Goal: Task Accomplishment & Management: Use online tool/utility

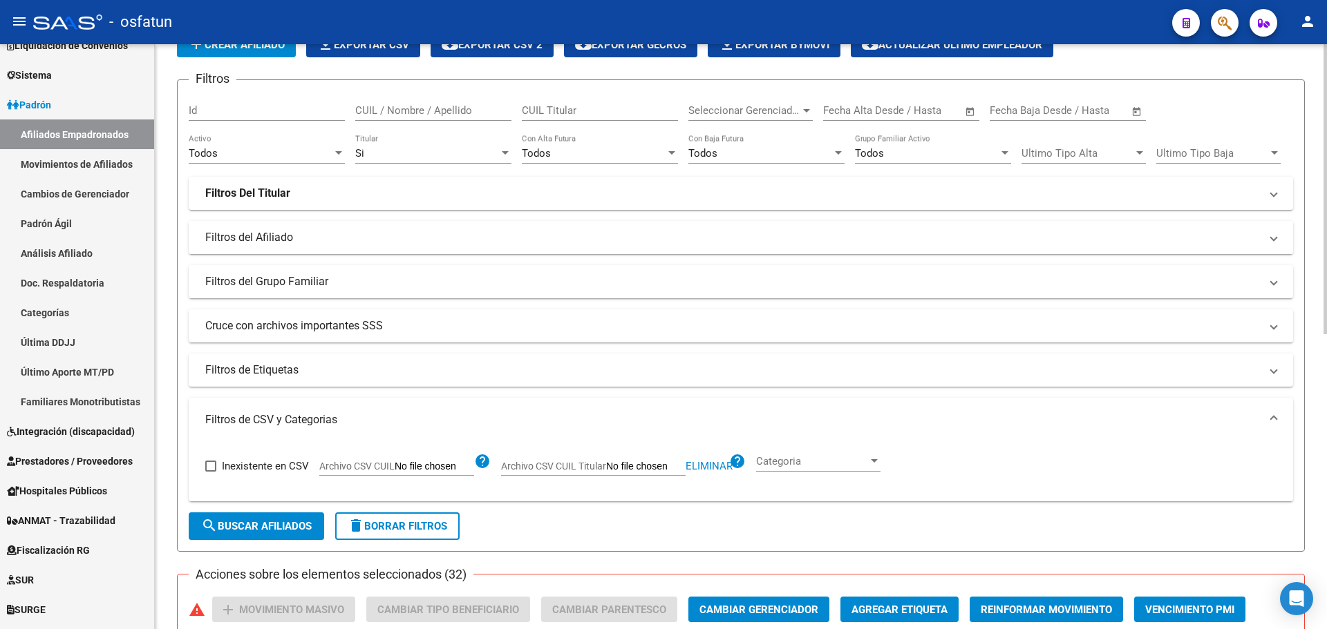
scroll to position [138, 0]
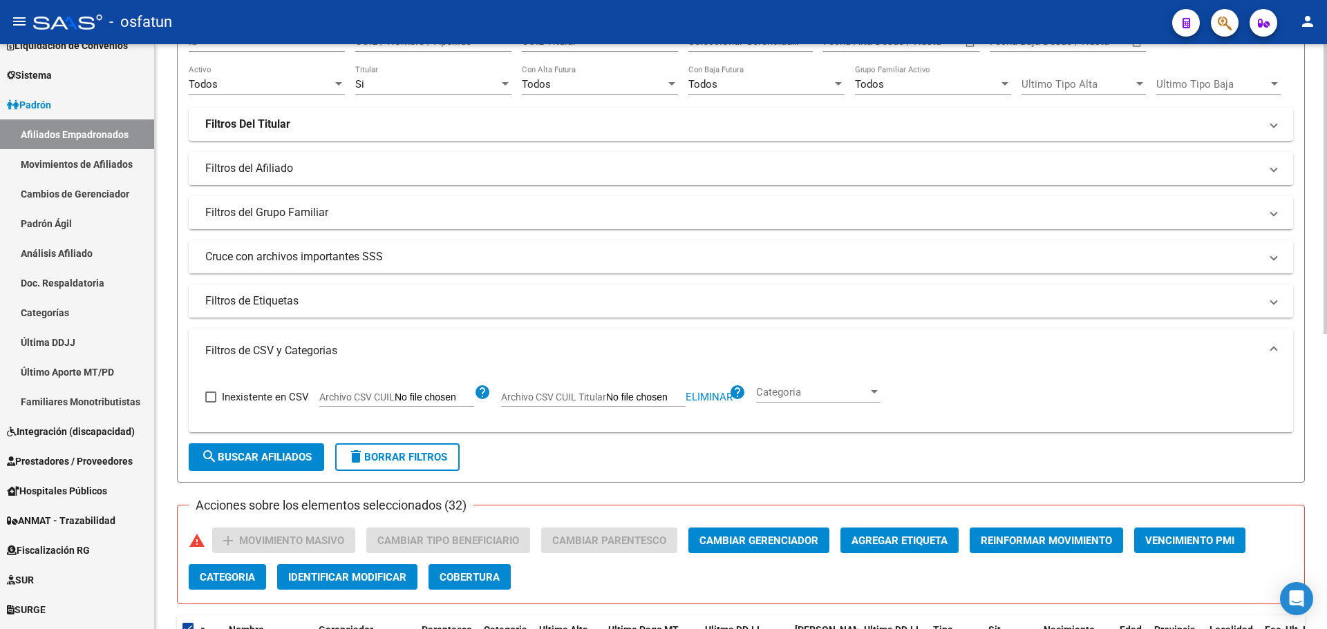
click at [694, 397] on span "Eliminar" at bounding box center [708, 397] width 47 height 12
click at [616, 396] on input "Archivo CSV CUIL Titular" at bounding box center [645, 398] width 79 height 12
type input "C:\fakepath\Filtro.csv"
click at [268, 455] on span "search Buscar Afiliados" at bounding box center [256, 457] width 111 height 12
checkbox input "false"
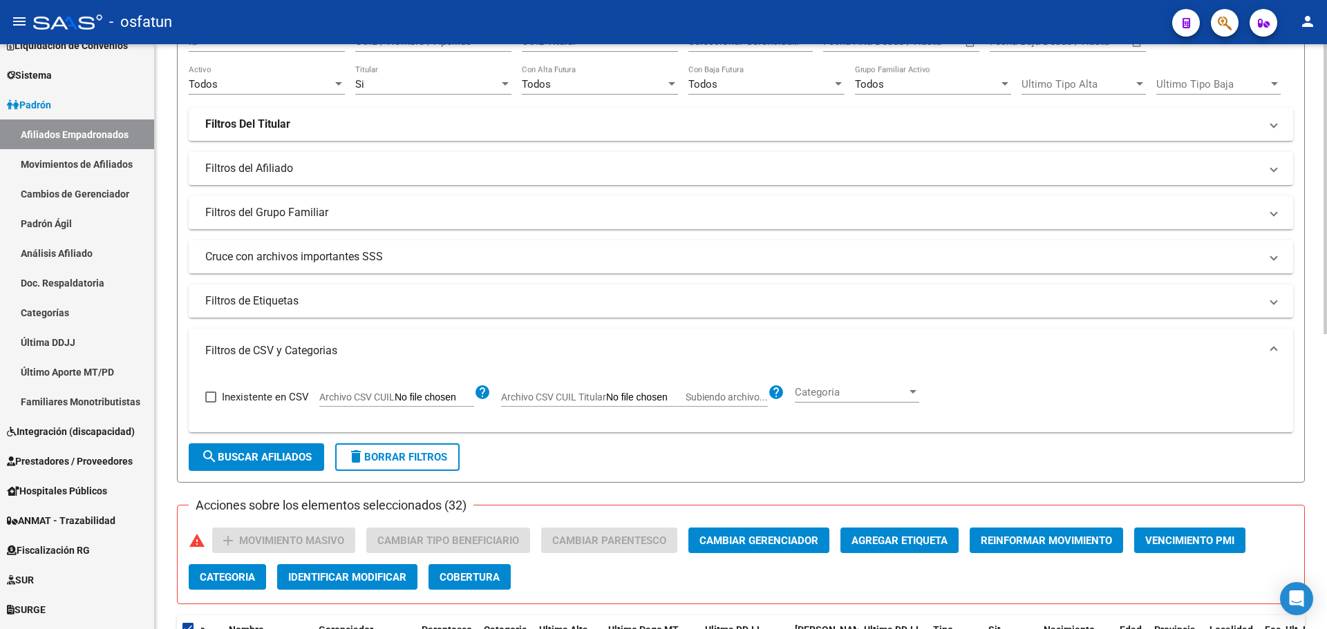
checkbox input "false"
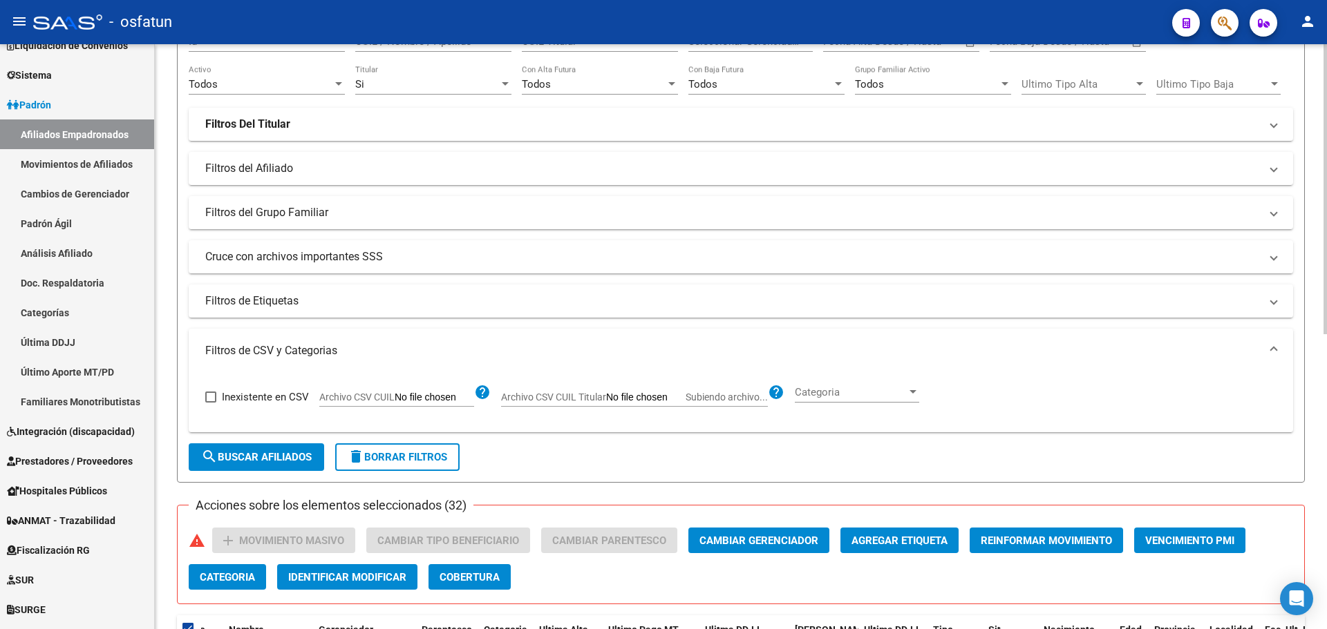
checkbox input "false"
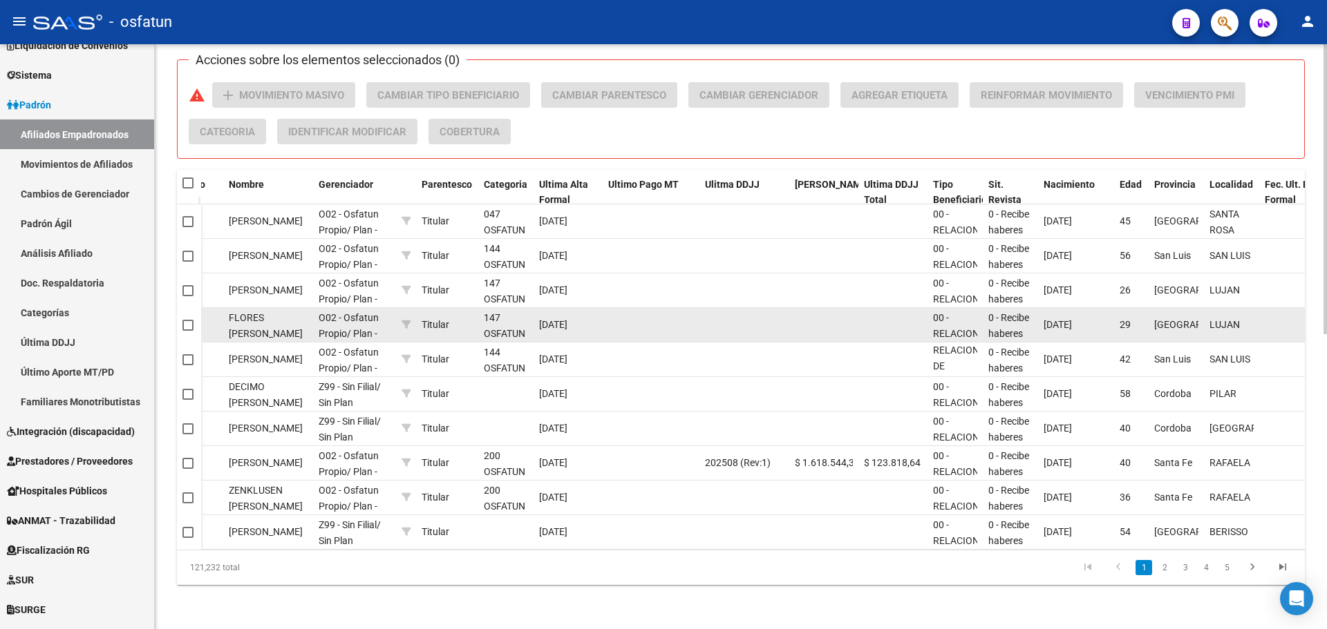
scroll to position [595, 0]
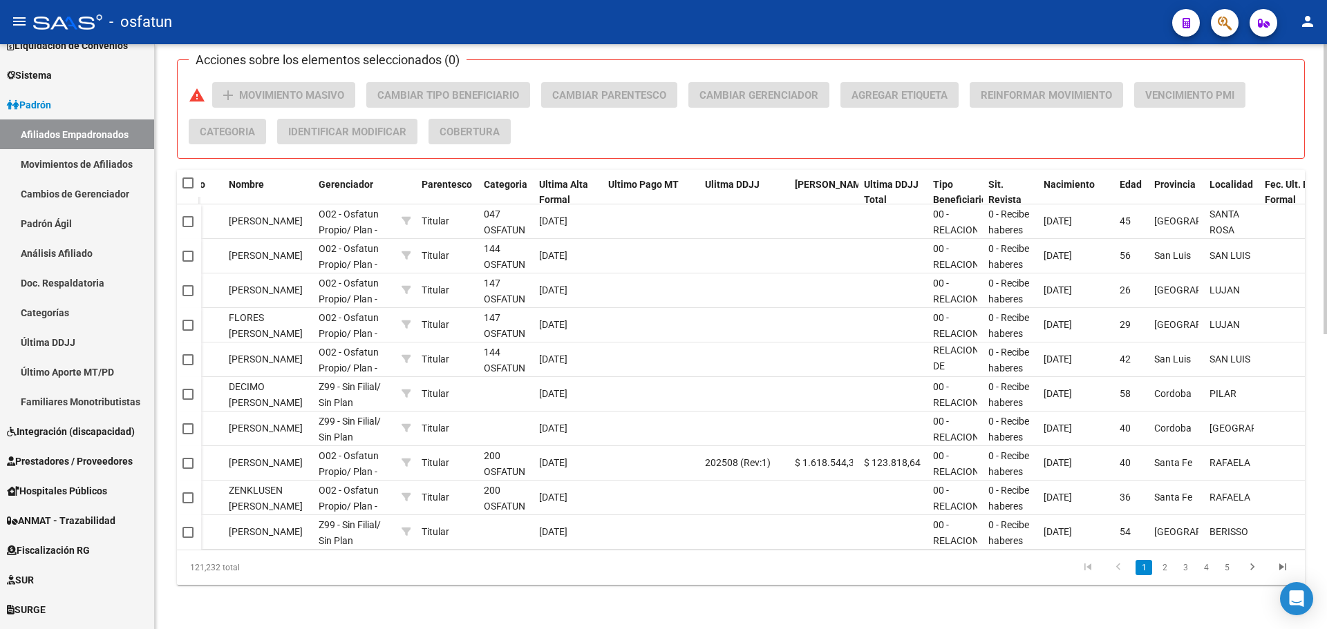
drag, startPoint x: 629, startPoint y: 551, endPoint x: 744, endPoint y: 549, distance: 114.7
click at [757, 551] on div "121,232 total 1 2 3 4 5" at bounding box center [741, 568] width 1128 height 35
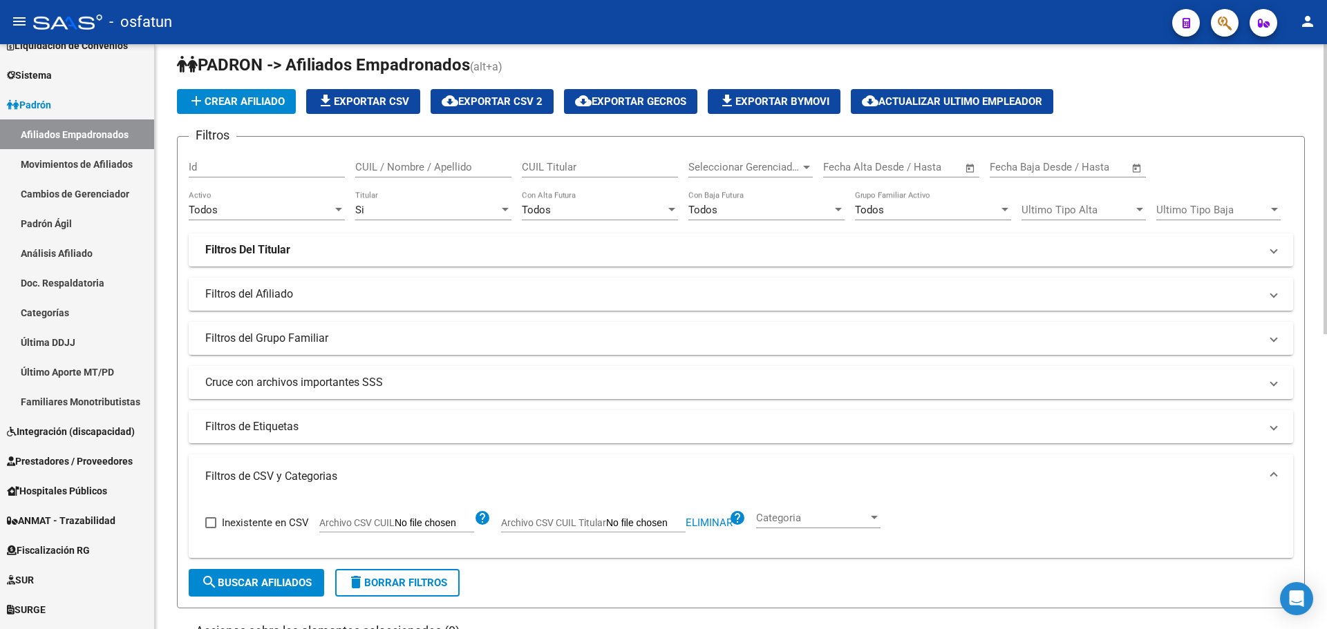
scroll to position [0, 0]
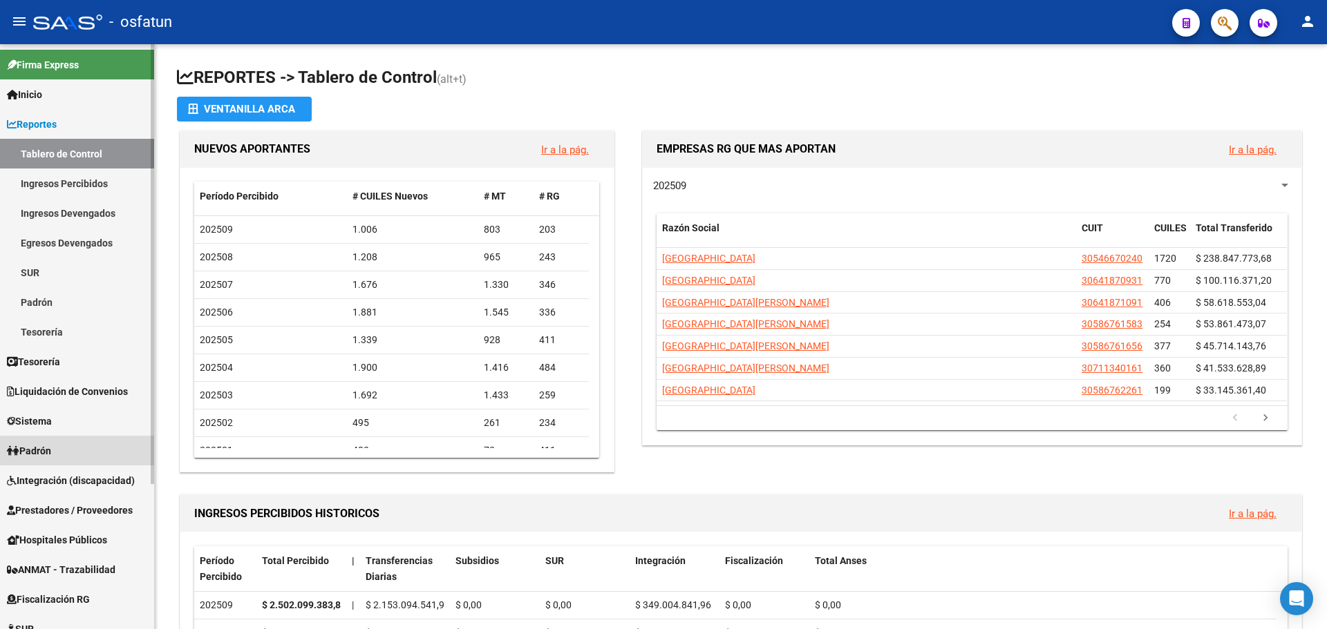
click at [51, 447] on span "Padrón" at bounding box center [29, 451] width 44 height 15
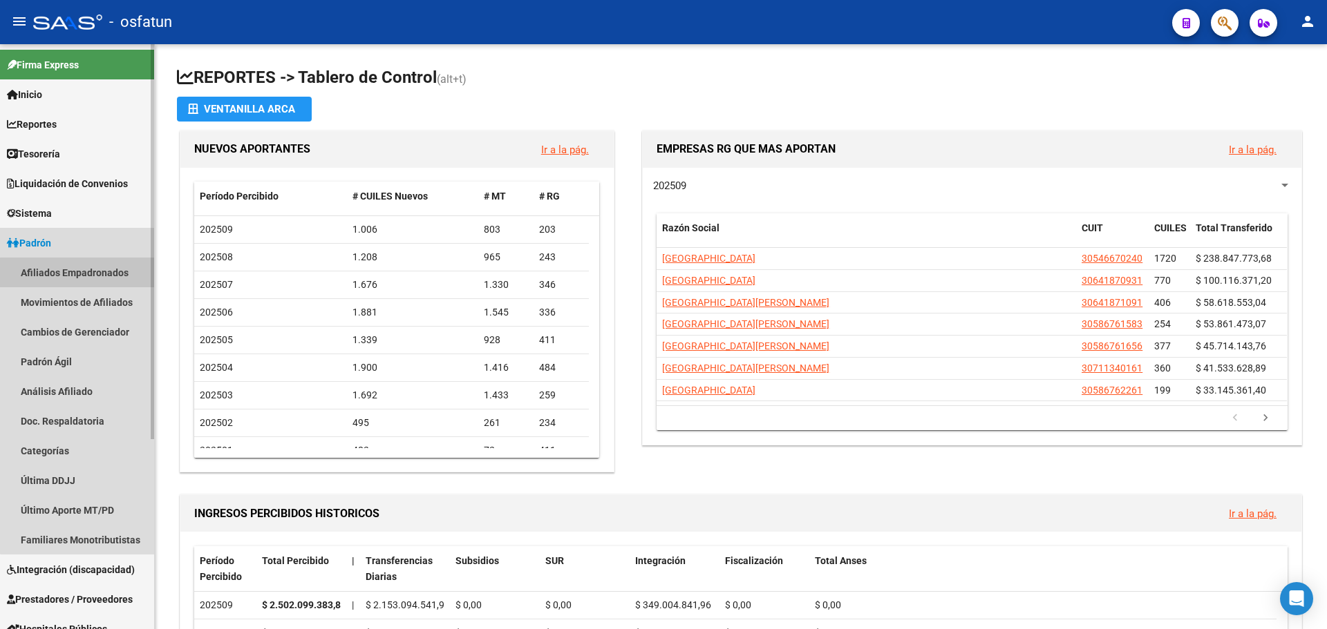
click at [111, 275] on link "Afiliados Empadronados" at bounding box center [77, 273] width 154 height 30
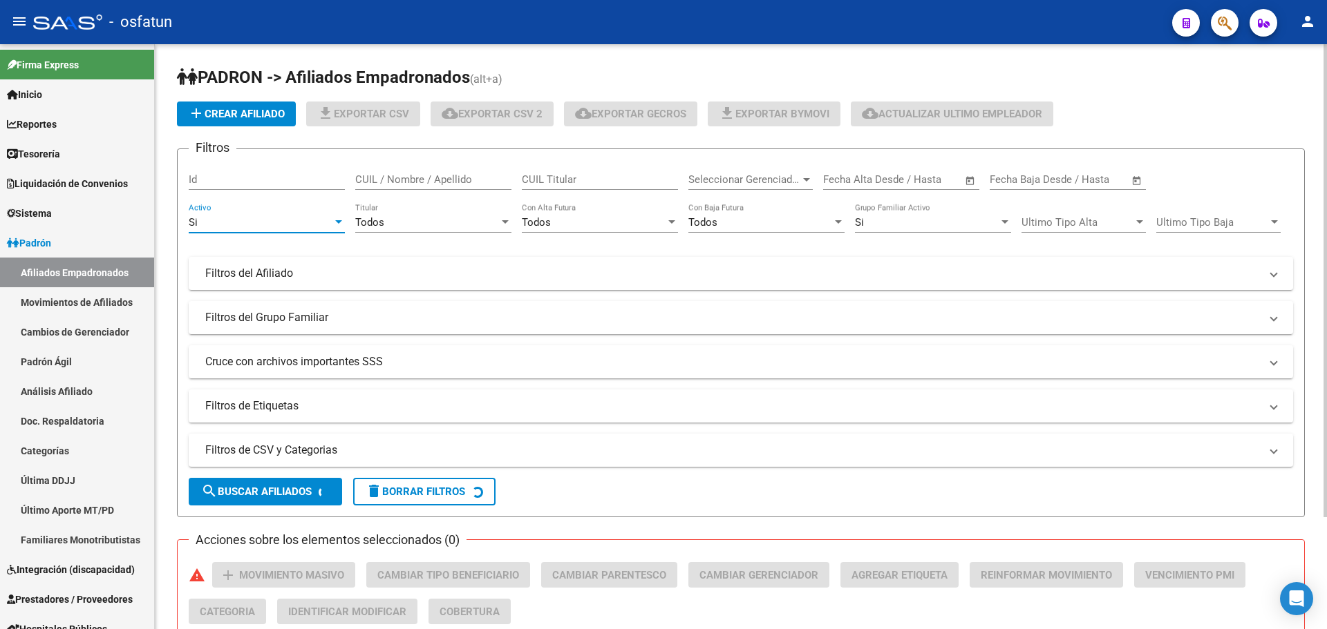
click at [257, 223] on div "Si" at bounding box center [261, 222] width 144 height 12
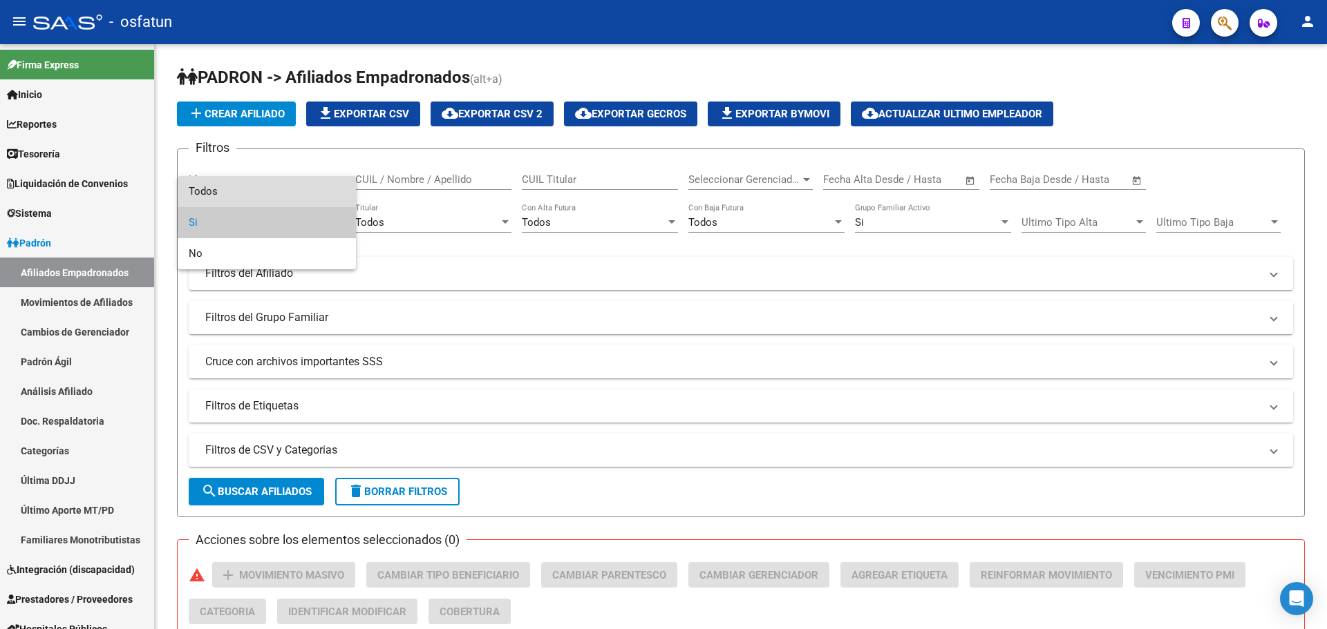
click at [255, 193] on span "Todos" at bounding box center [267, 191] width 156 height 31
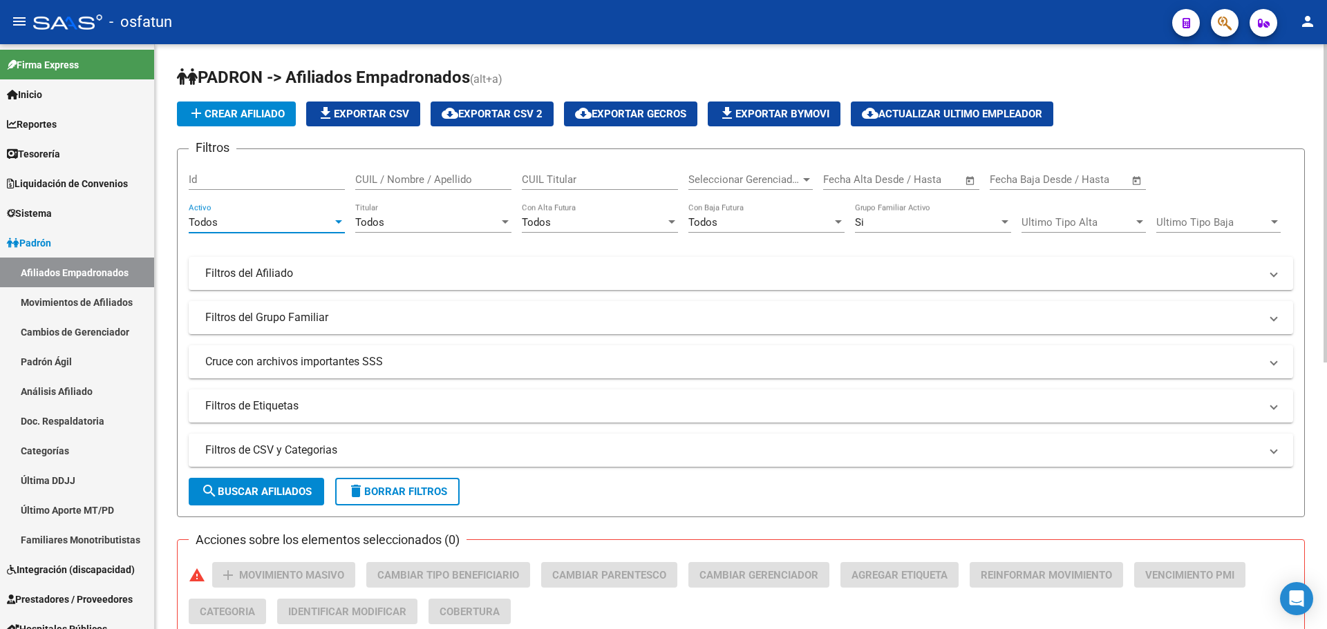
click at [426, 222] on div "Todos" at bounding box center [427, 222] width 144 height 12
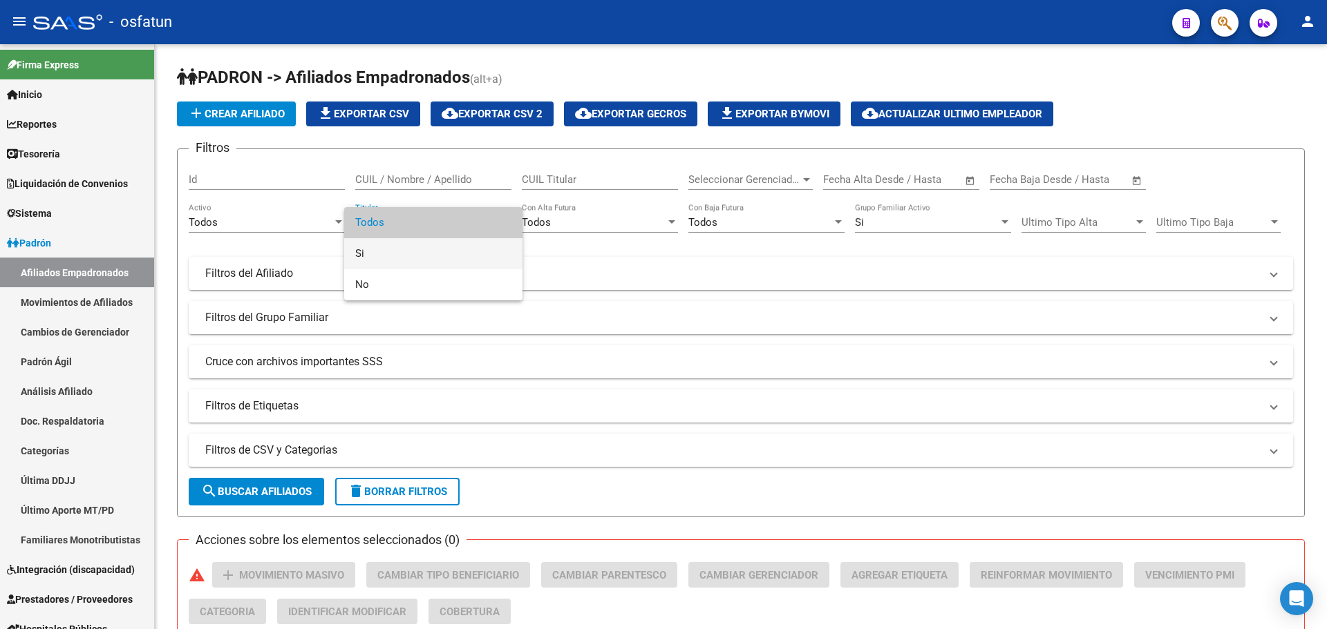
click at [402, 251] on span "Si" at bounding box center [433, 253] width 156 height 31
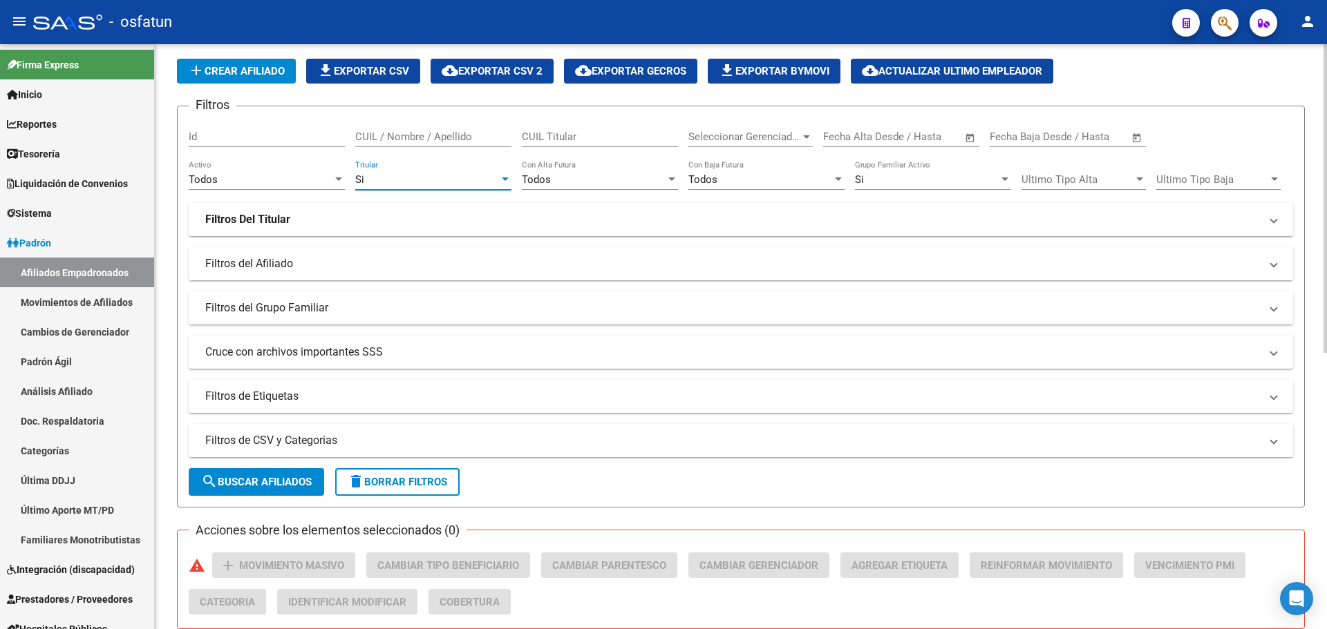
scroll to position [207, 0]
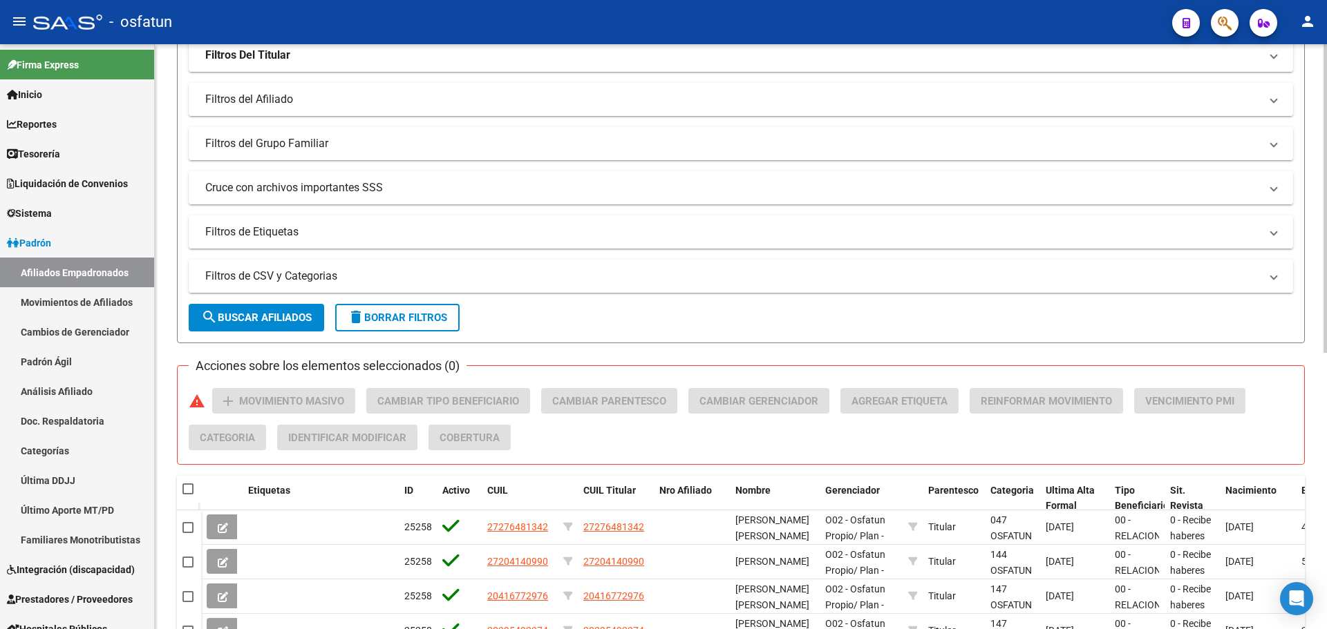
drag, startPoint x: 403, startPoint y: 271, endPoint x: 374, endPoint y: 271, distance: 29.7
click at [402, 271] on mat-panel-title "Filtros de CSV y Categorias" at bounding box center [732, 276] width 1054 height 15
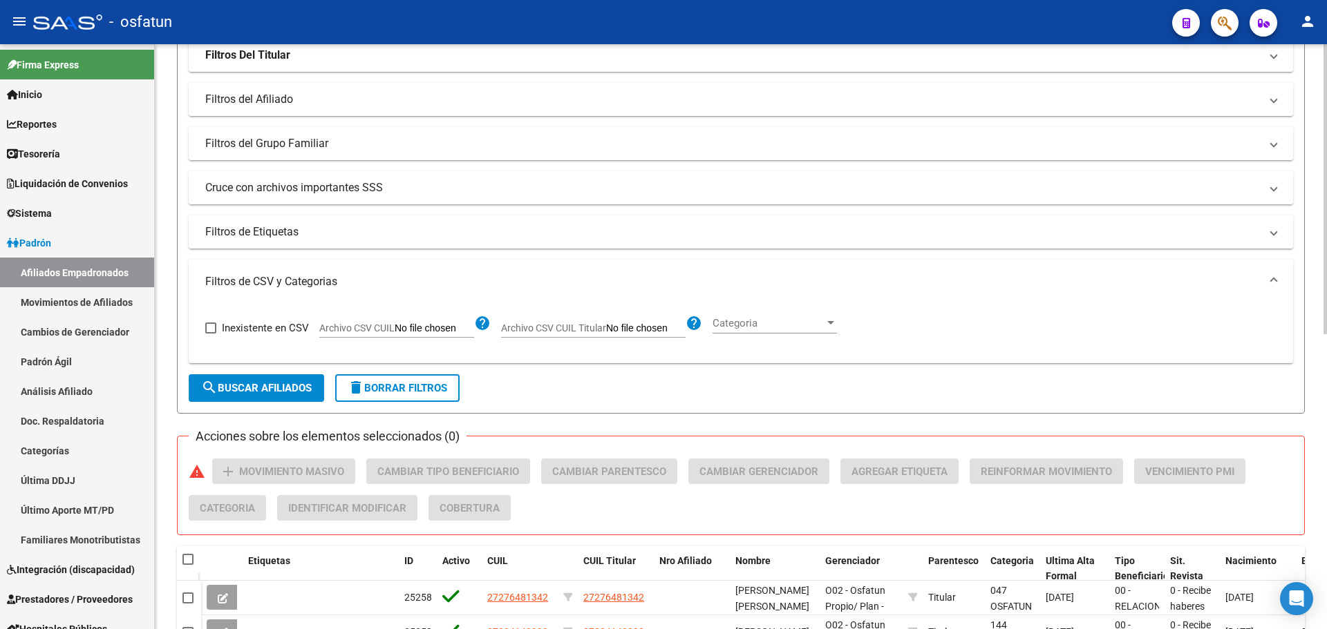
click at [637, 325] on input "Archivo CSV CUIL Titular" at bounding box center [645, 329] width 79 height 12
type input "C:\fakepath\Filtro.csv"
click at [303, 381] on button "search Buscar Afiliados" at bounding box center [256, 388] width 135 height 28
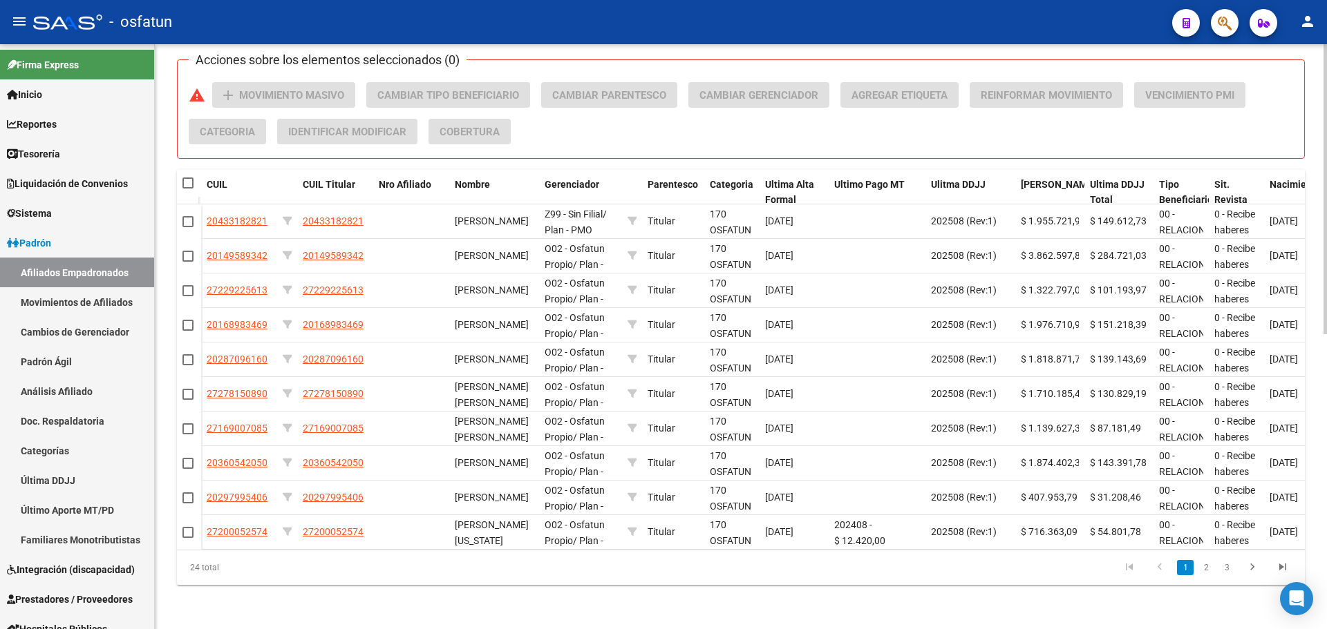
scroll to position [0, 0]
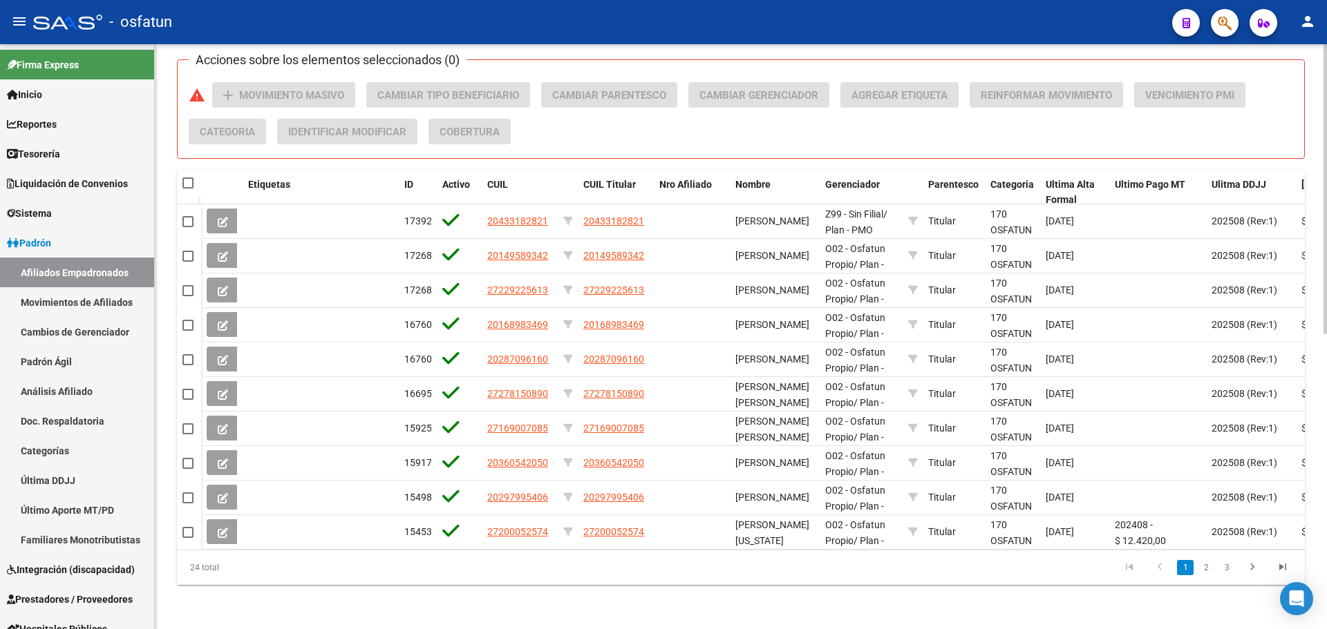
click at [187, 178] on span at bounding box center [187, 183] width 11 height 11
click at [187, 189] on input "checkbox" at bounding box center [187, 189] width 1 height 1
checkbox input "true"
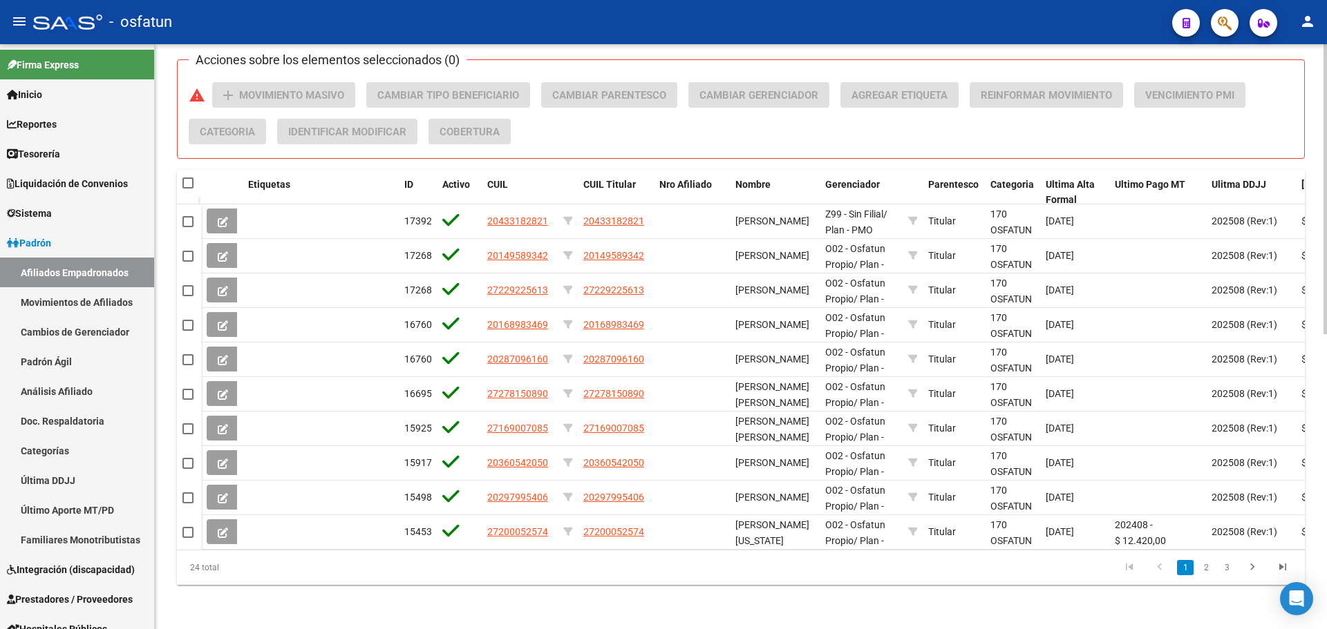
checkbox input "true"
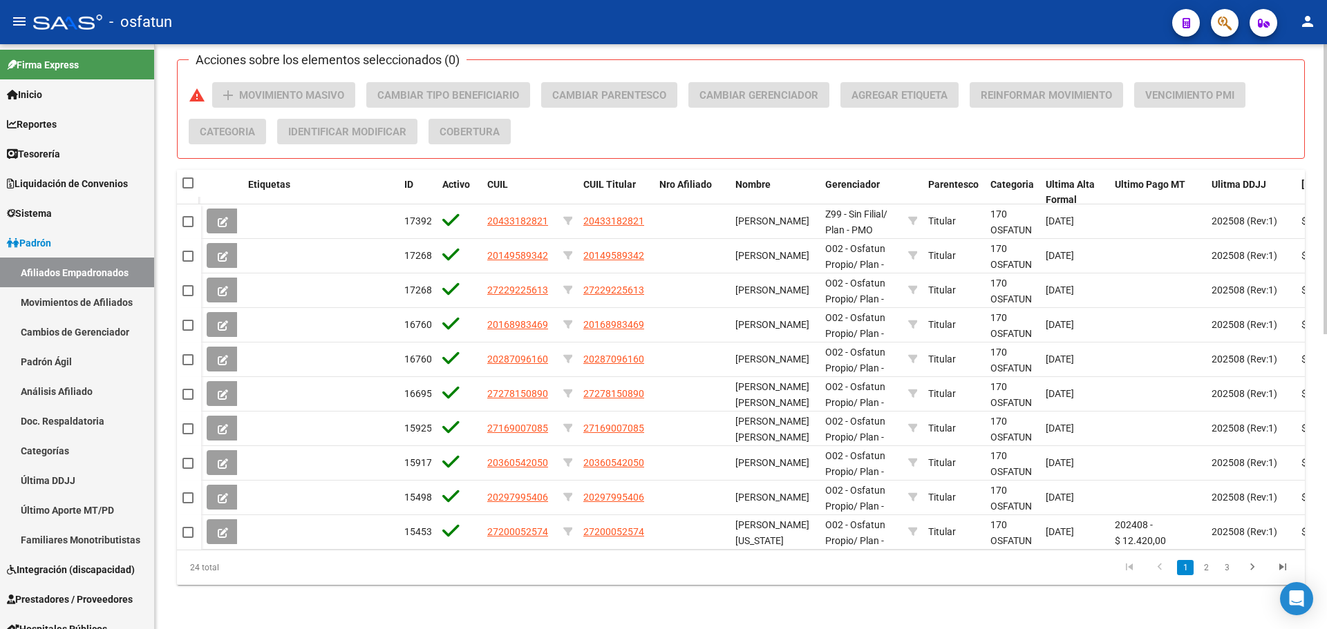
checkbox input "true"
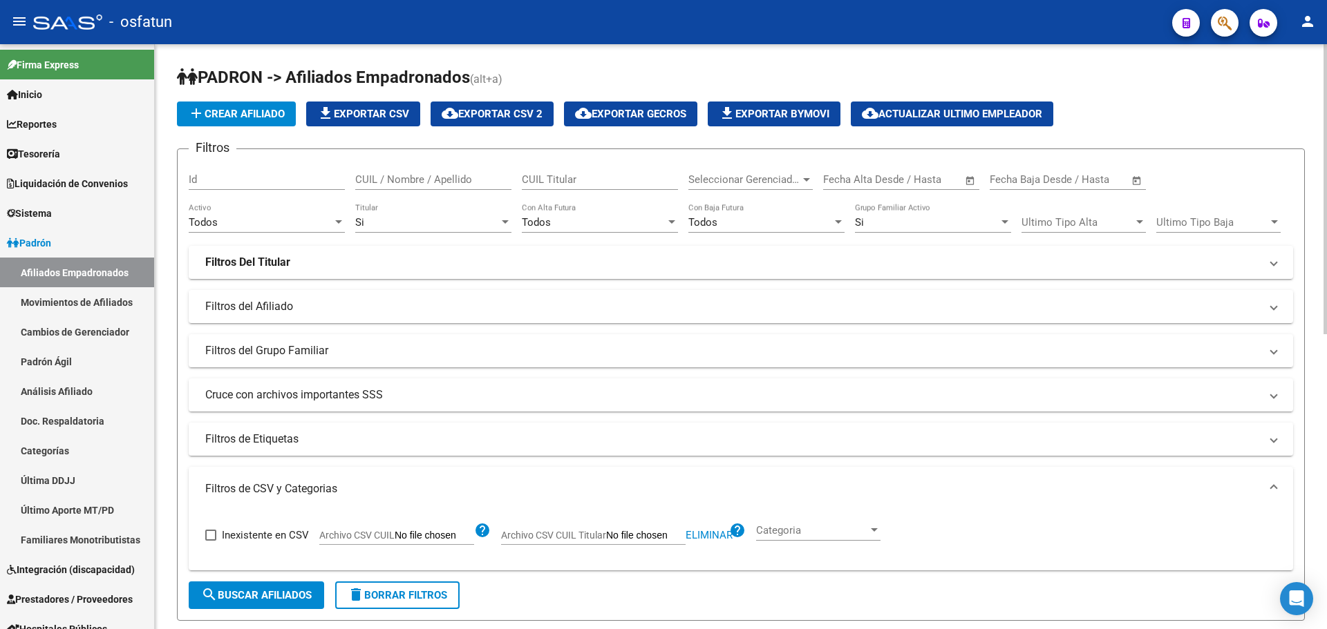
click at [510, 113] on span "cloud_download Exportar CSV 2" at bounding box center [491, 114] width 101 height 12
